Goal: Check status: Check status

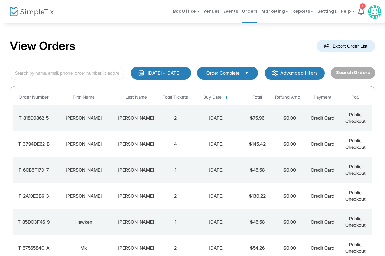
click at [136, 117] on div "[PERSON_NAME]" at bounding box center [136, 118] width 43 height 6
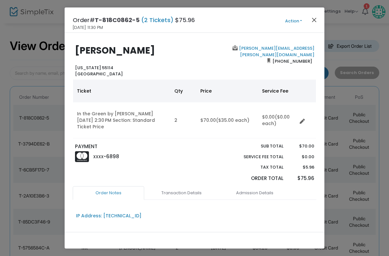
click at [313, 20] on button "Close" at bounding box center [314, 20] width 8 height 8
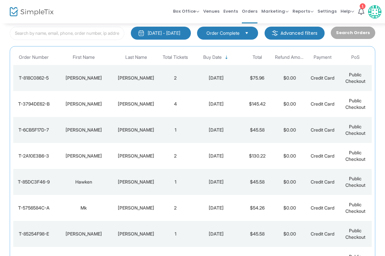
scroll to position [56, 0]
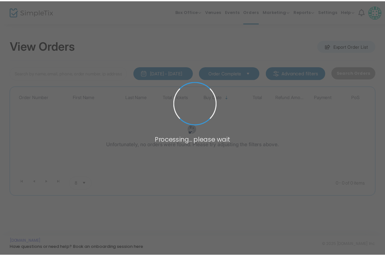
scroll to position [56, 0]
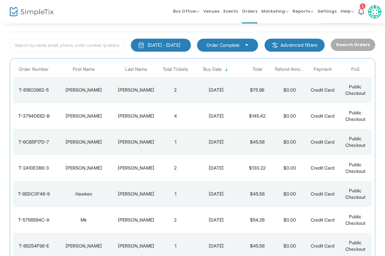
scroll to position [18, 0]
